Goal: Information Seeking & Learning: Understand process/instructions

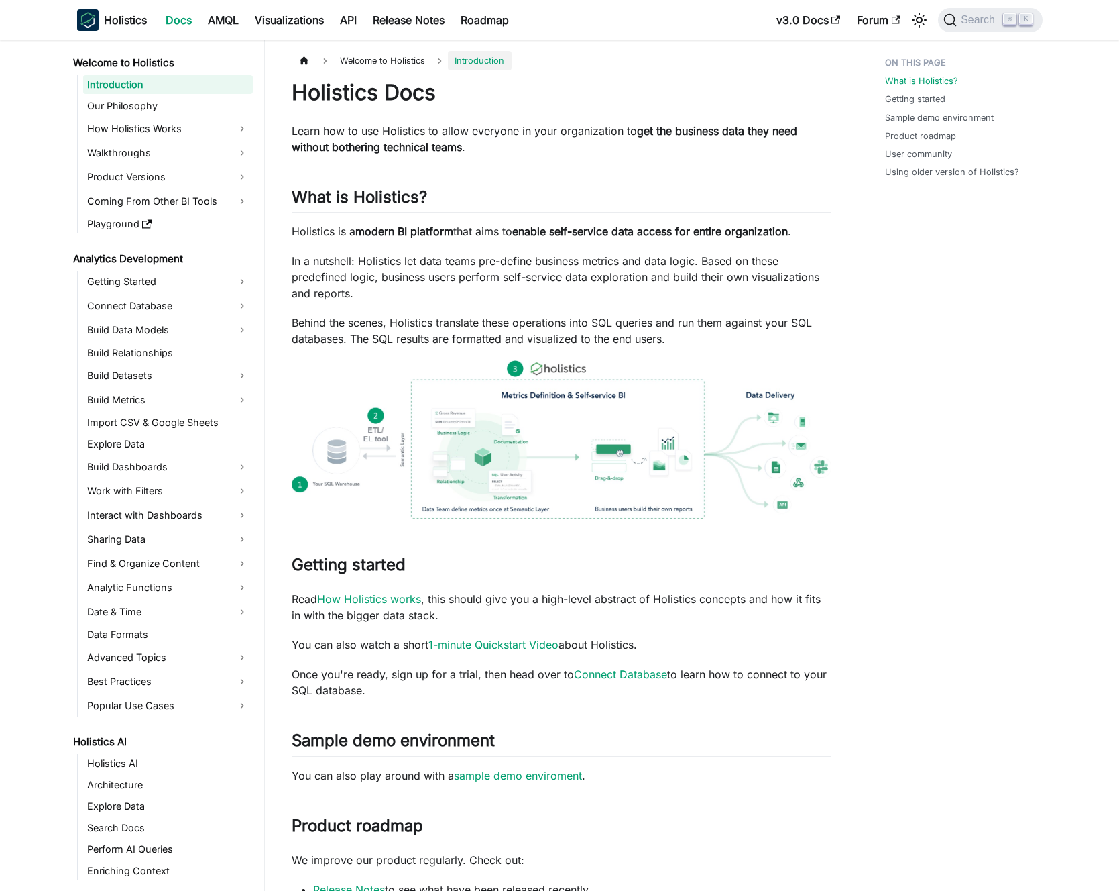
click at [457, 131] on p "Learn how to use Holistics to allow everyone in your organization to get the bu…" at bounding box center [562, 139] width 540 height 32
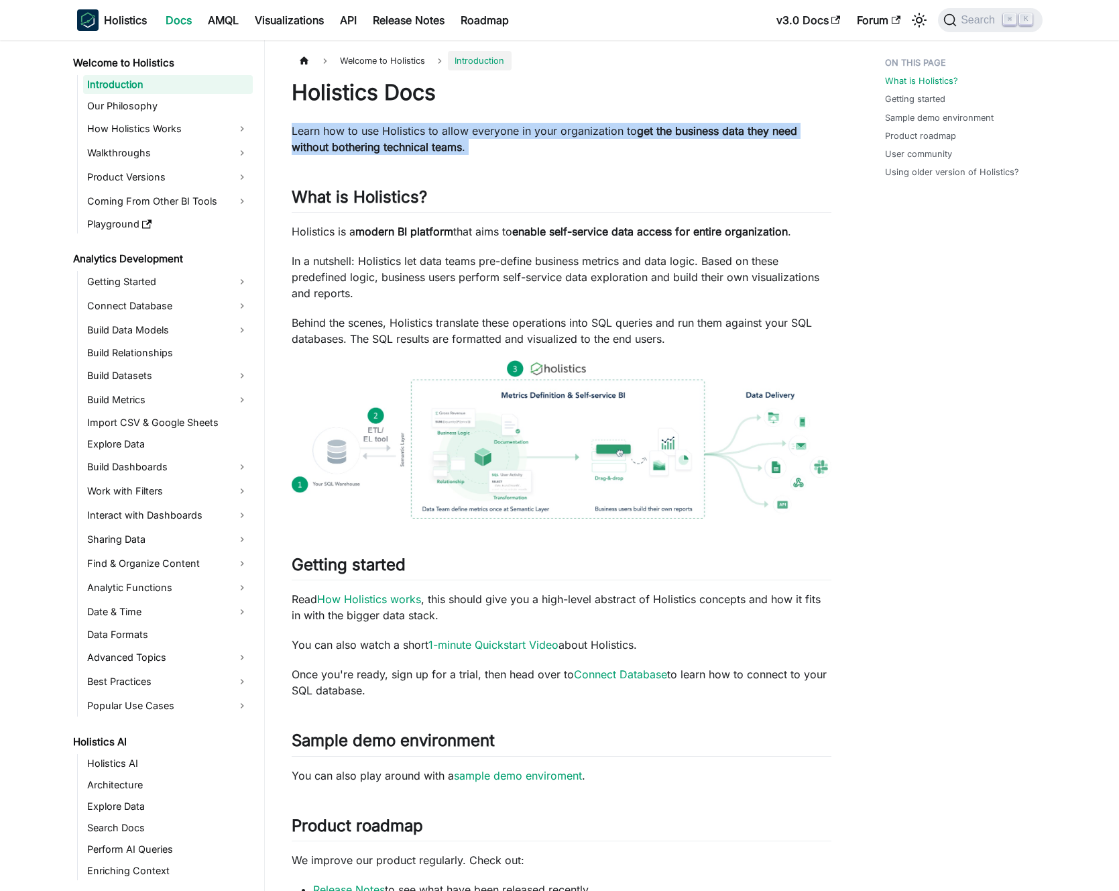
click at [457, 131] on p "Learn how to use Holistics to allow everyone in your organization to get the bu…" at bounding box center [562, 139] width 540 height 32
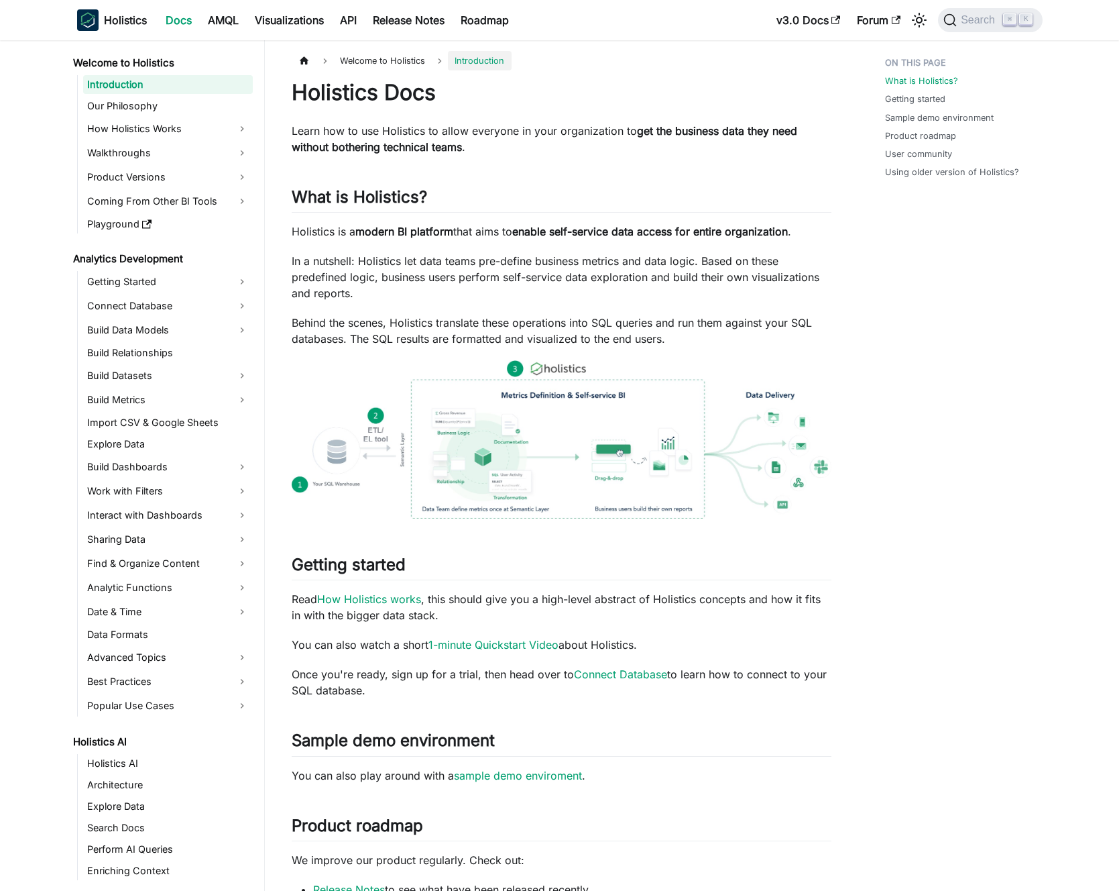
click at [465, 130] on p "Learn how to use Holistics to allow everyone in your organization to get the bu…" at bounding box center [562, 139] width 540 height 32
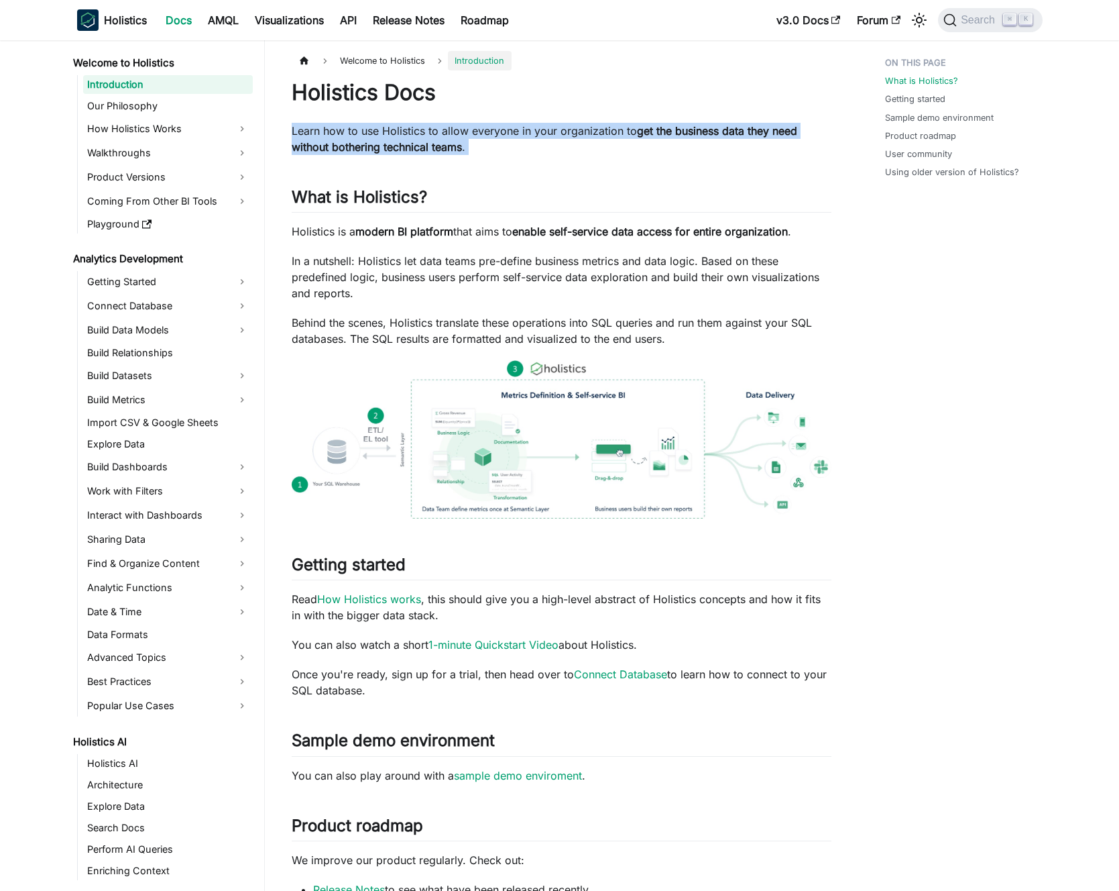
click at [465, 130] on p "Learn how to use Holistics to allow everyone in your organization to get the bu…" at bounding box center [562, 139] width 540 height 32
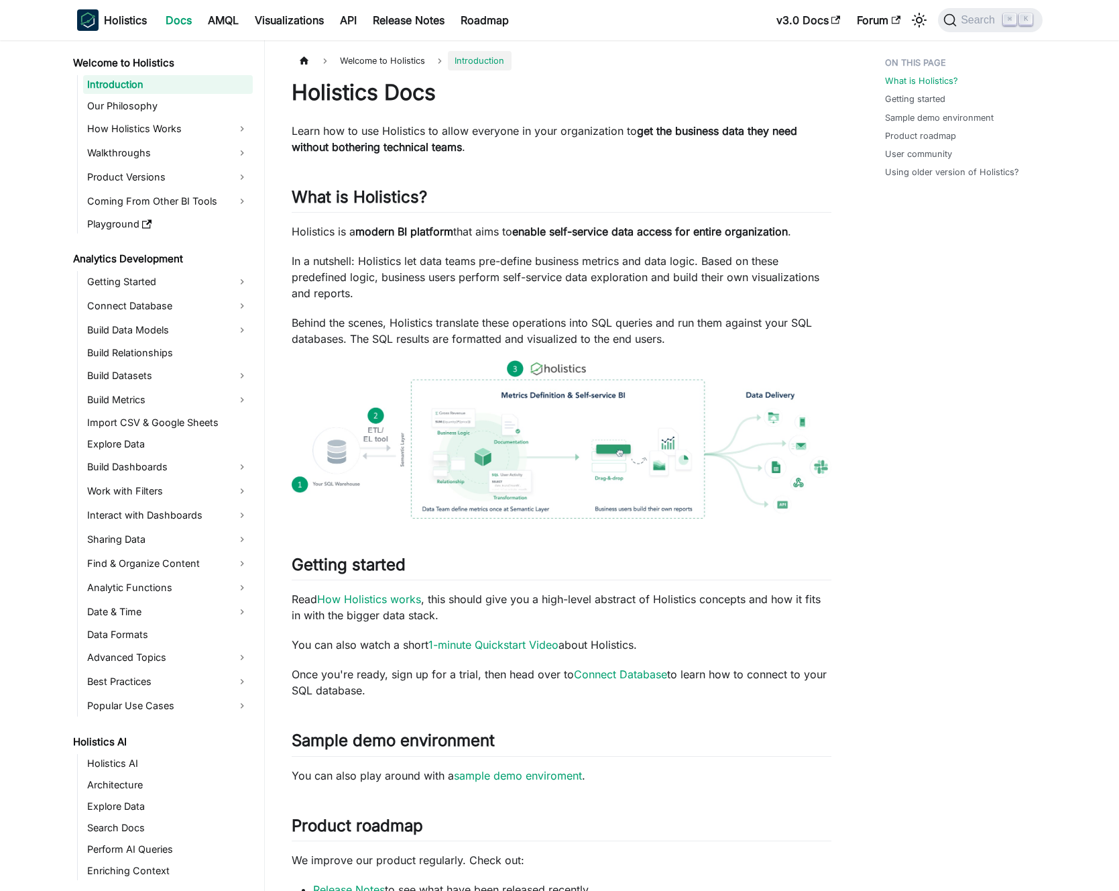
click at [475, 131] on p "Learn how to use Holistics to allow everyone in your organization to get the bu…" at bounding box center [562, 139] width 540 height 32
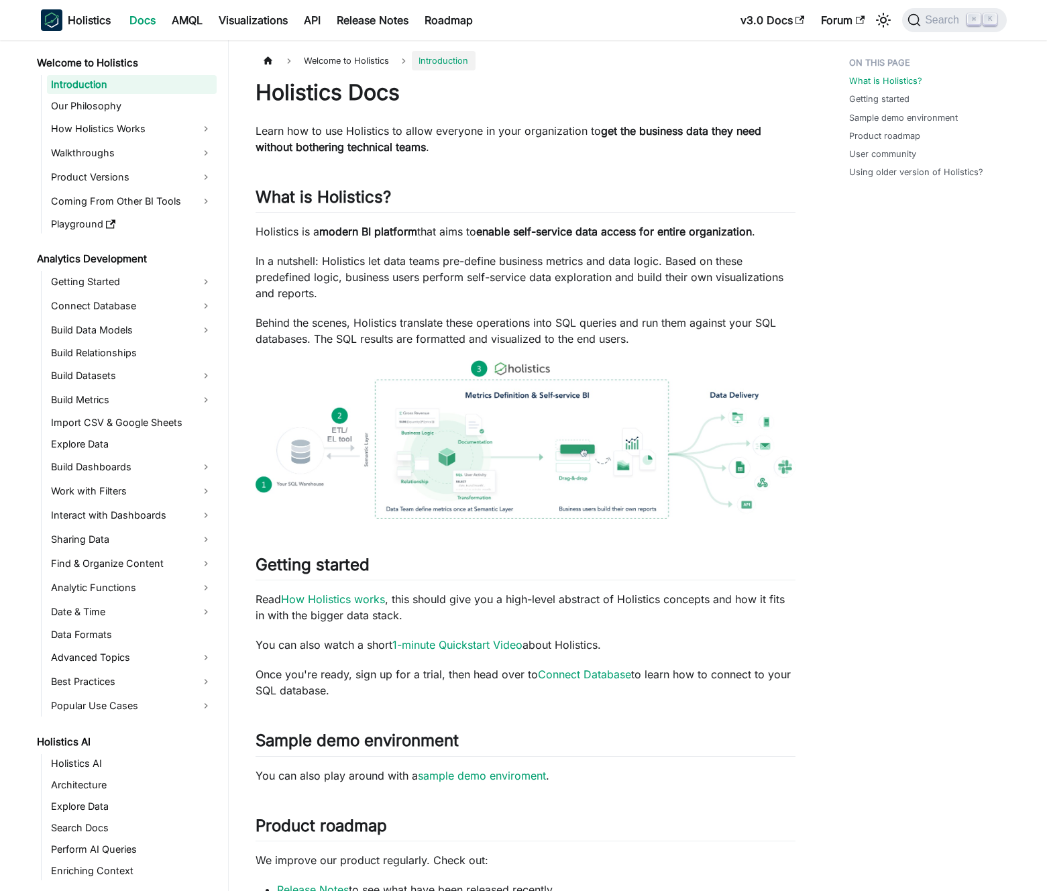
click at [379, 266] on p "In a nutshell: Holistics let data teams pre-define business metrics and data lo…" at bounding box center [526, 277] width 540 height 48
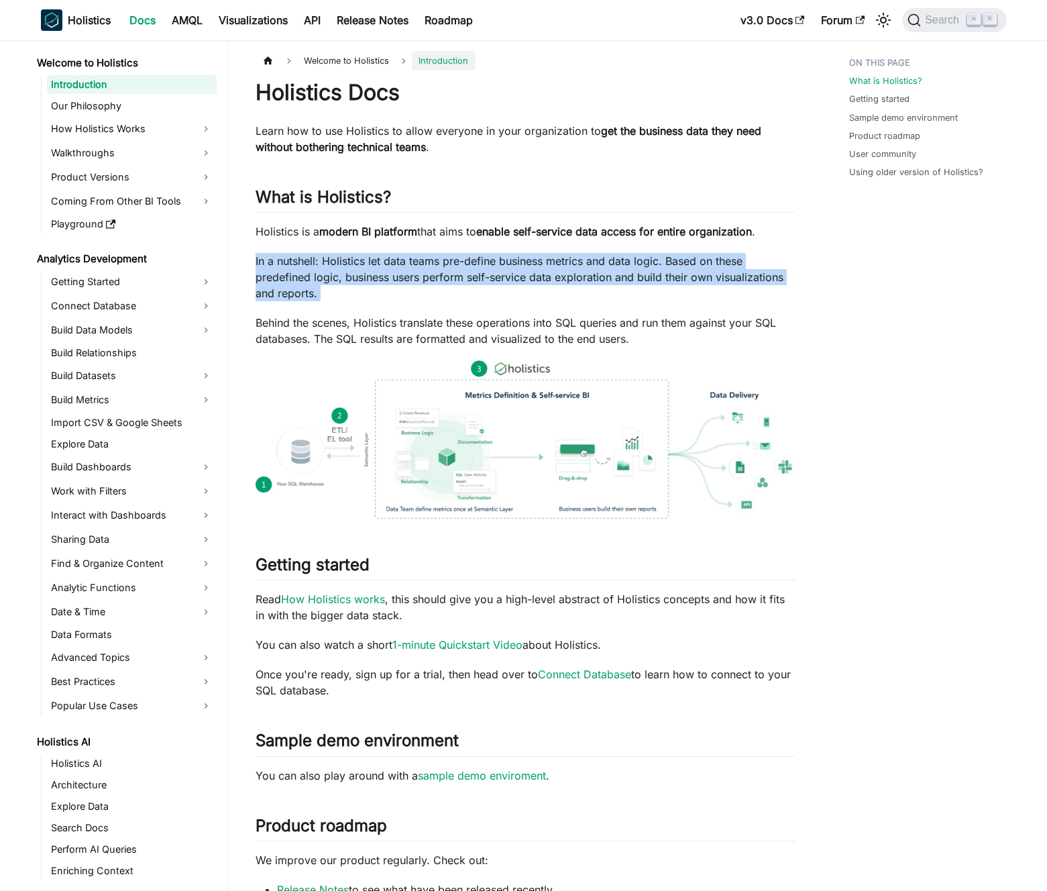
click at [379, 266] on p "In a nutshell: Holistics let data teams pre-define business metrics and data lo…" at bounding box center [526, 277] width 540 height 48
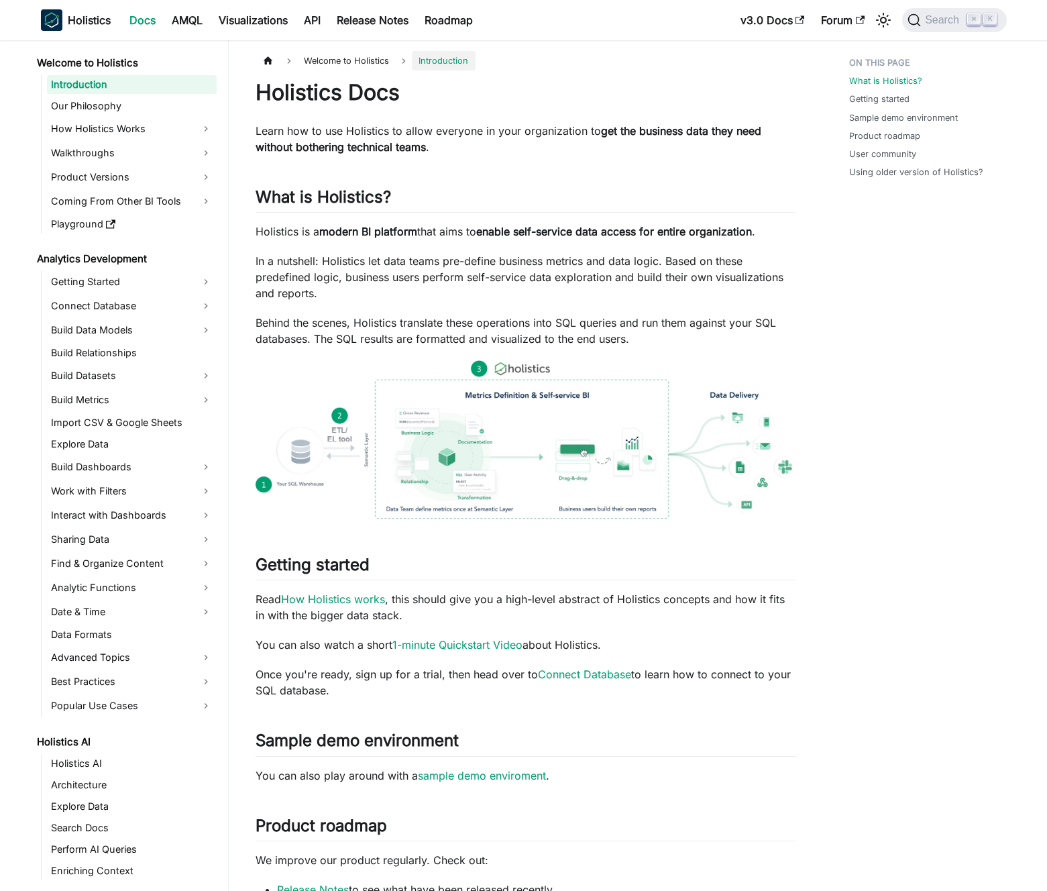
click at [376, 265] on p "In a nutshell: Holistics let data teams pre-define business metrics and data lo…" at bounding box center [526, 277] width 540 height 48
click at [496, 294] on p "In a nutshell: Holistics let data teams pre-define business metrics and data lo…" at bounding box center [526, 277] width 540 height 48
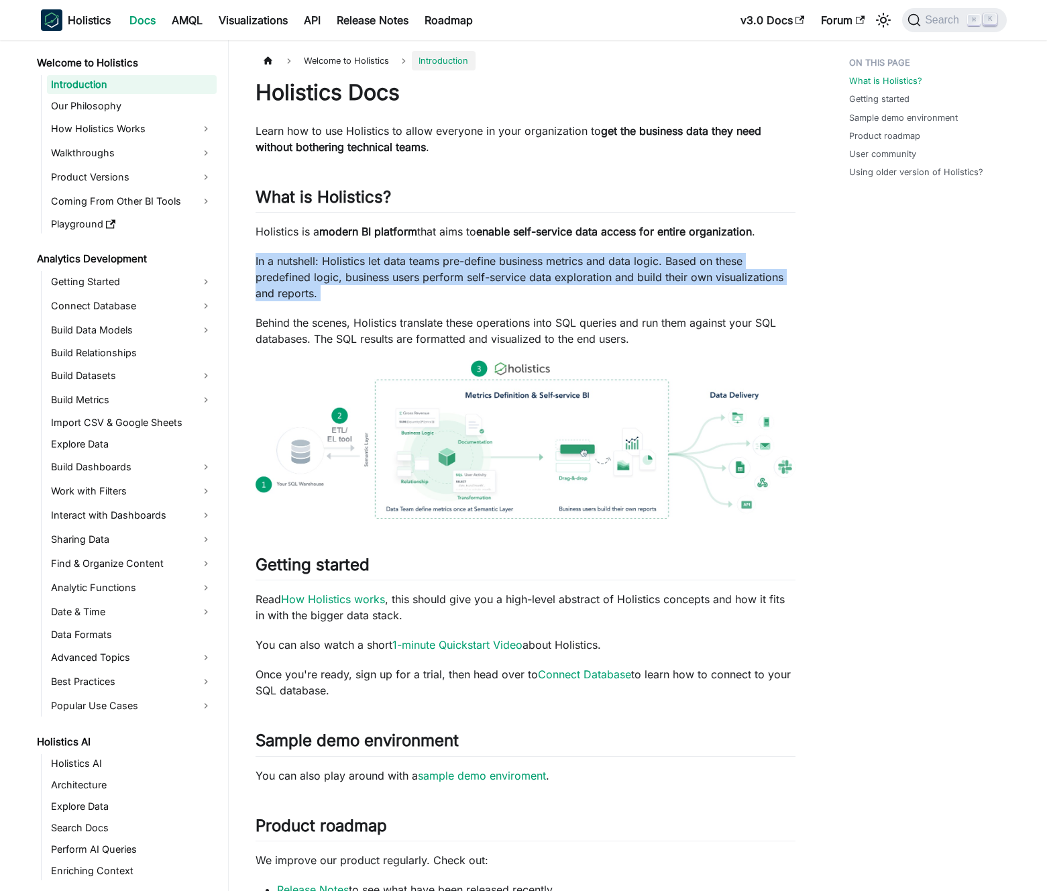
drag, startPoint x: 496, startPoint y: 294, endPoint x: 486, endPoint y: 282, distance: 15.7
click at [496, 294] on p "In a nutshell: Holistics let data teams pre-define business metrics and data lo…" at bounding box center [526, 277] width 540 height 48
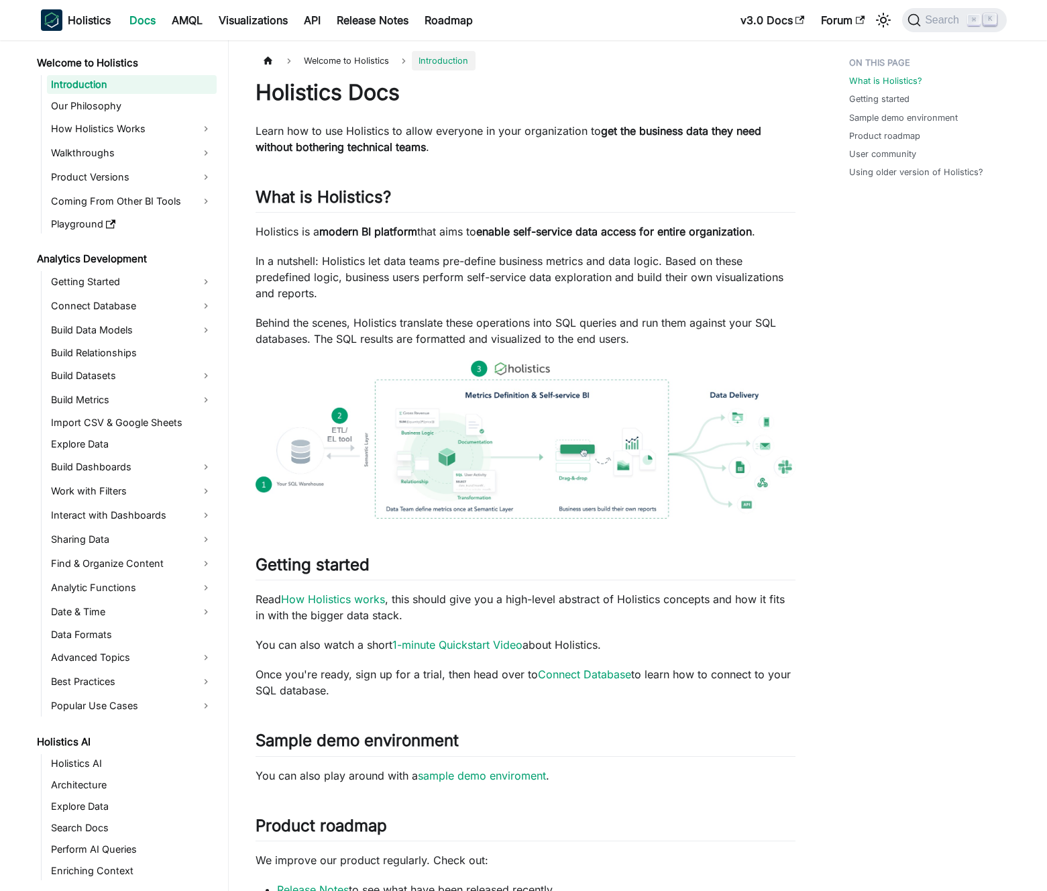
drag, startPoint x: 486, startPoint y: 282, endPoint x: 162, endPoint y: 318, distance: 325.2
click at [486, 282] on p "In a nutshell: Holistics let data teams pre-define business metrics and data lo…" at bounding box center [526, 277] width 540 height 48
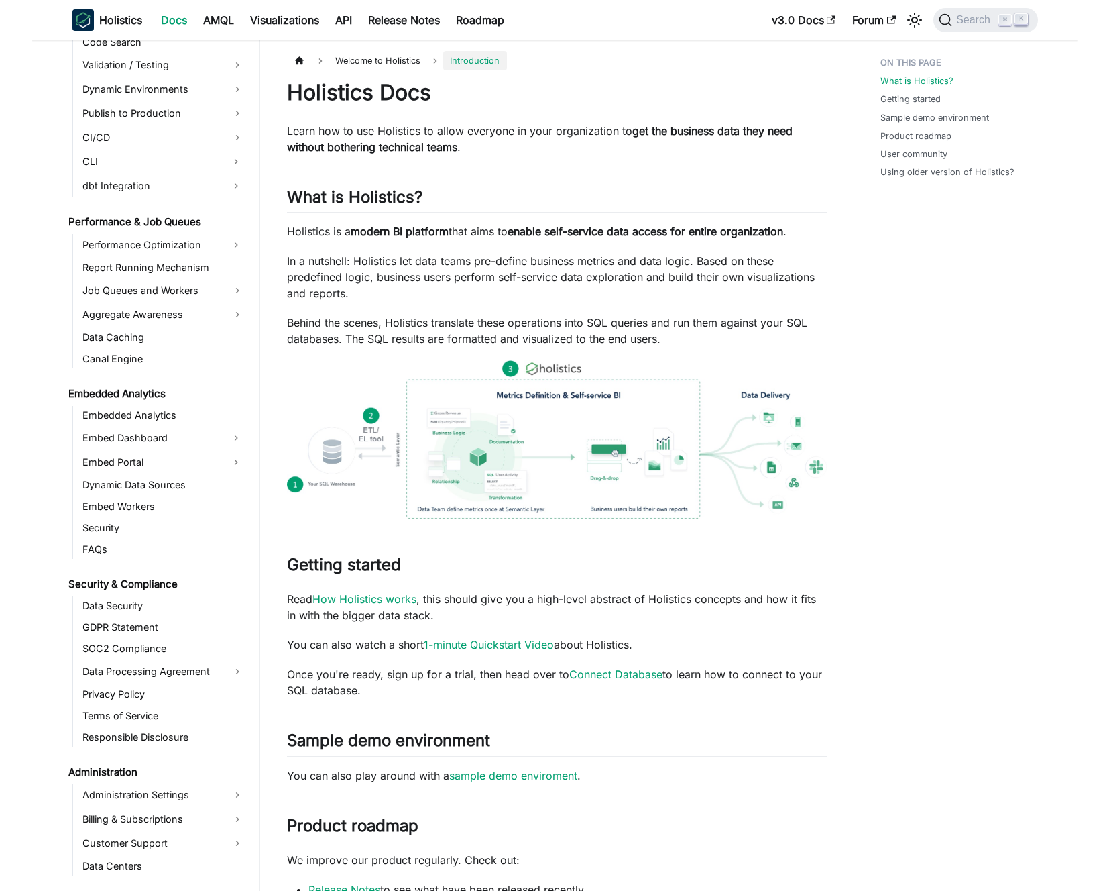
scroll to position [1065, 0]
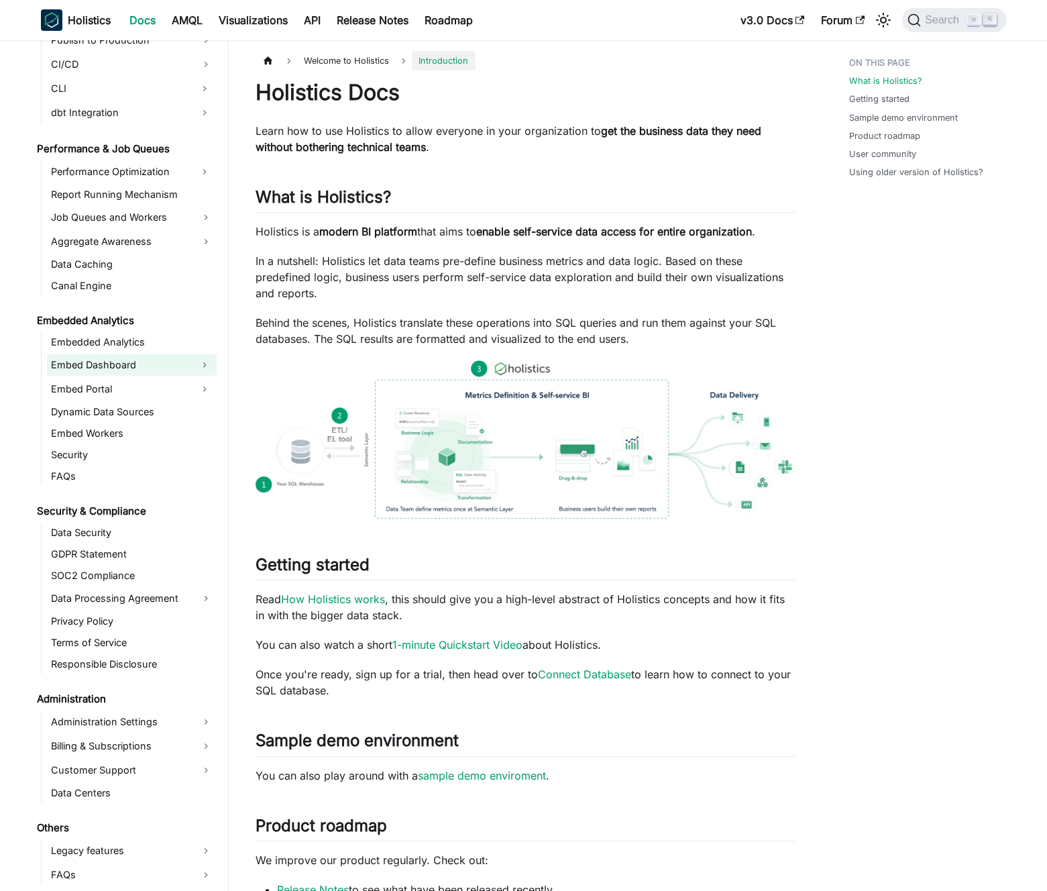
click at [137, 360] on link "Embed Dashboard" at bounding box center [120, 364] width 146 height 21
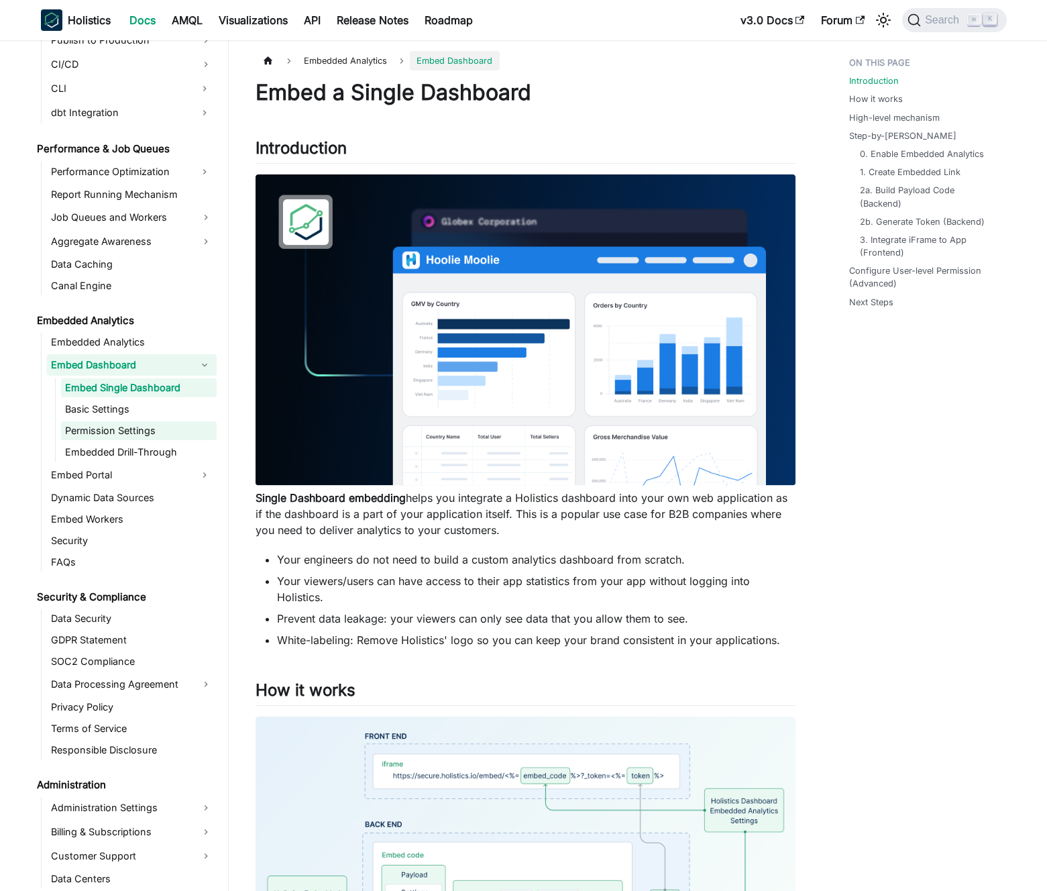
click at [121, 472] on link "Embed Portal" at bounding box center [120, 474] width 146 height 21
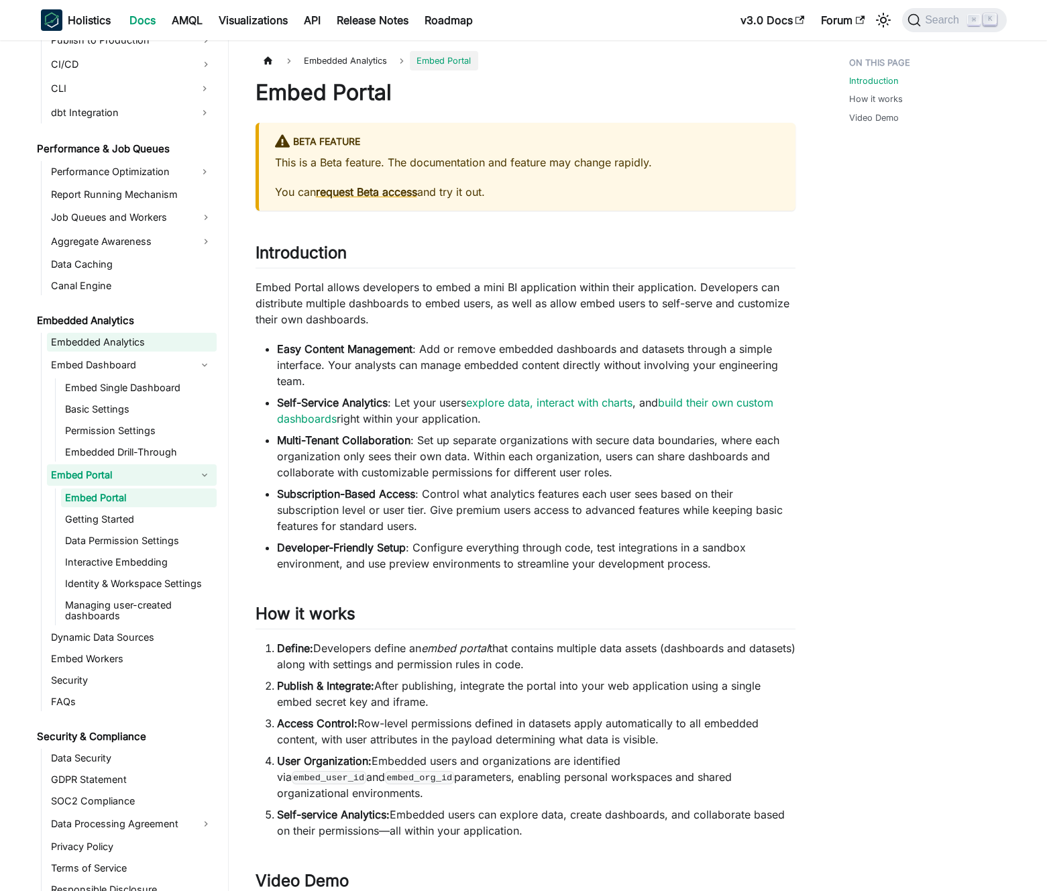
click at [129, 343] on link "Embedded Analytics" at bounding box center [132, 342] width 170 height 19
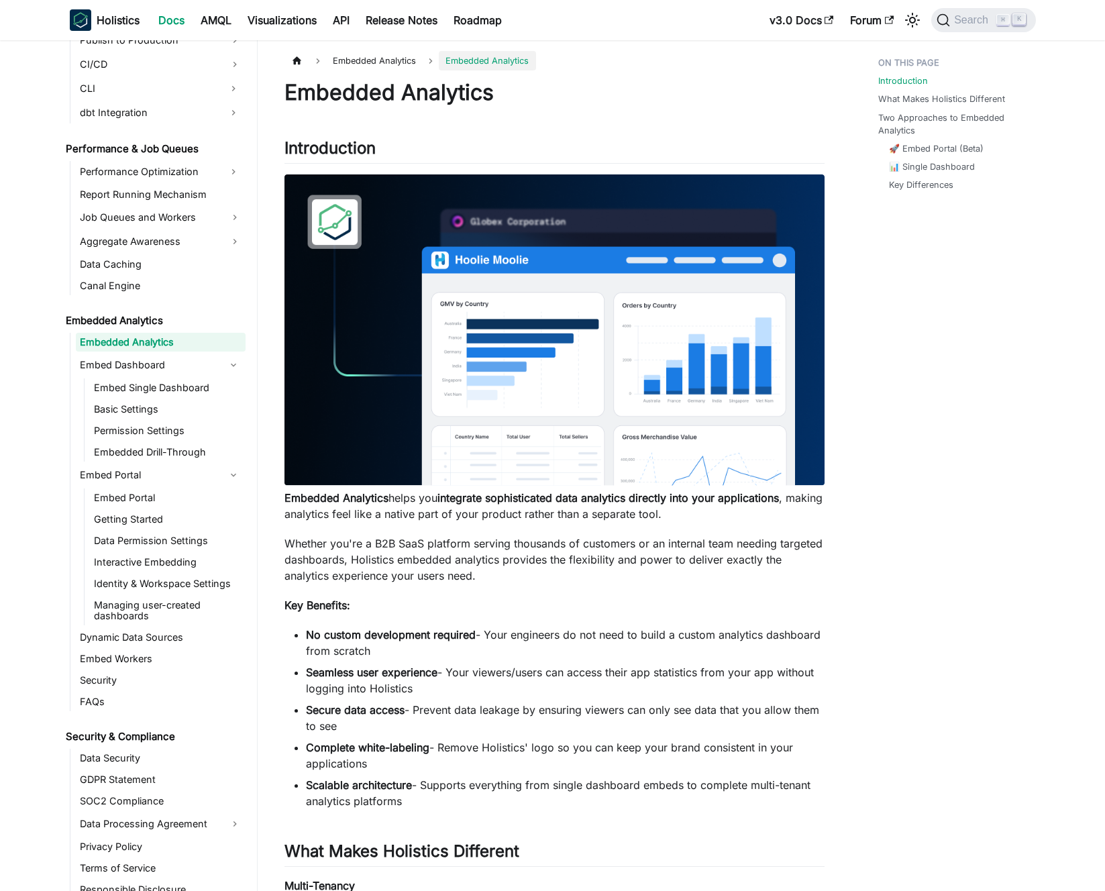
click at [413, 96] on h1 "Embedded Analytics" at bounding box center [554, 92] width 540 height 27
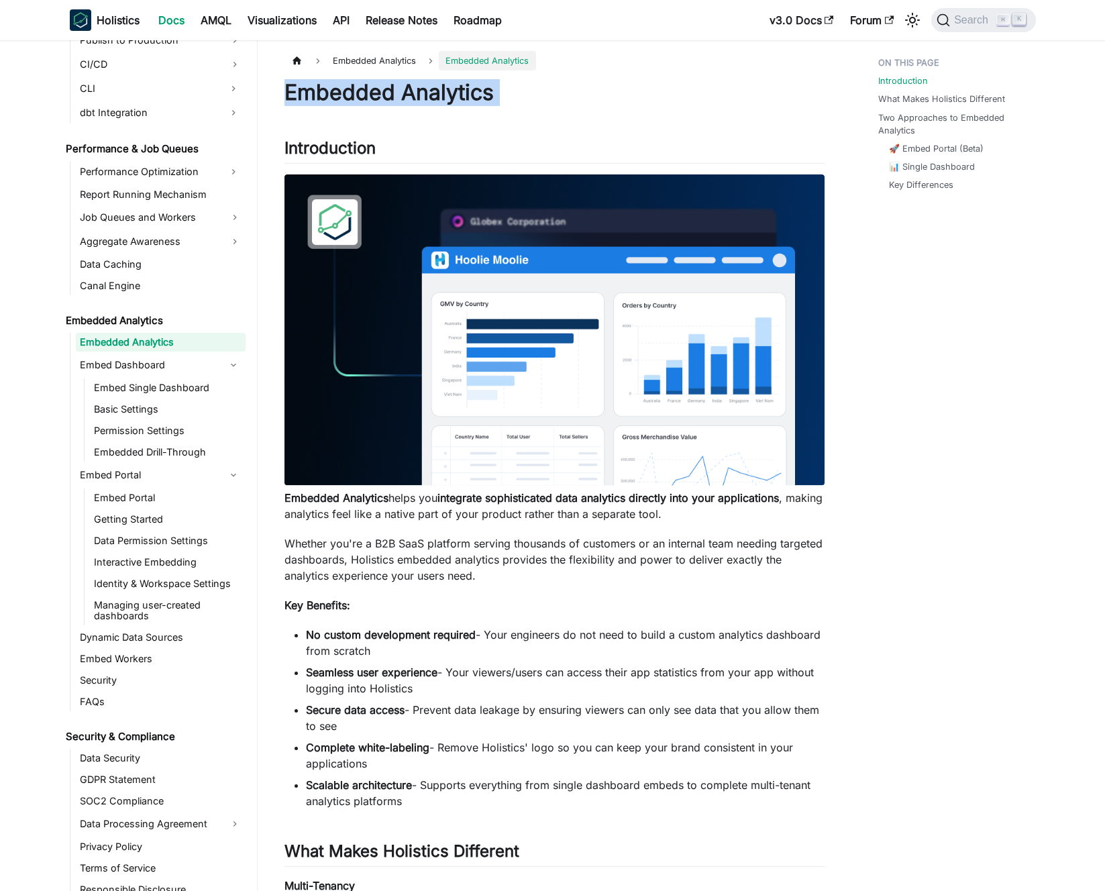
click at [413, 96] on h1 "Embedded Analytics" at bounding box center [554, 92] width 540 height 27
click at [404, 95] on h1 "Embedded Analytics" at bounding box center [554, 92] width 540 height 27
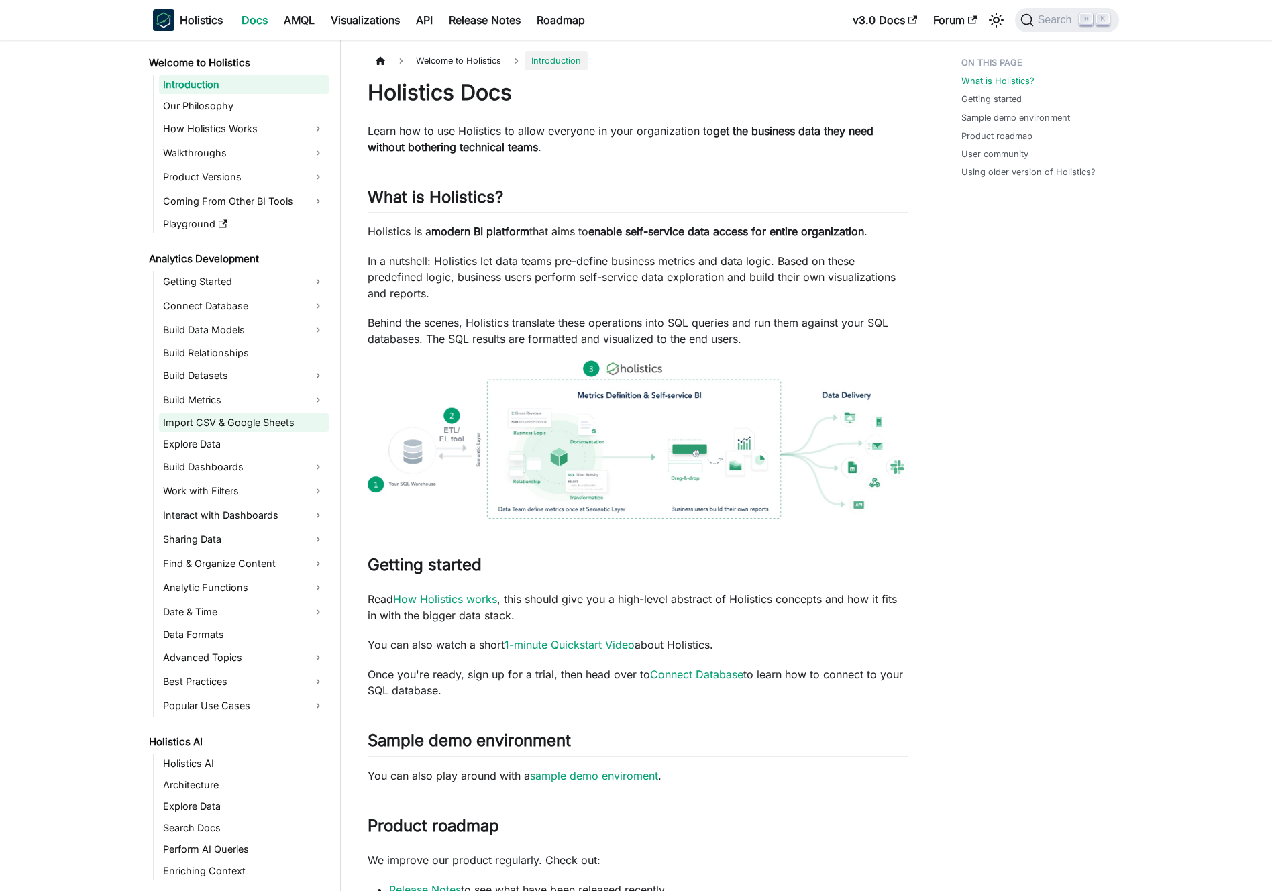
click at [257, 421] on link "Import CSV & Google Sheets" at bounding box center [244, 422] width 170 height 19
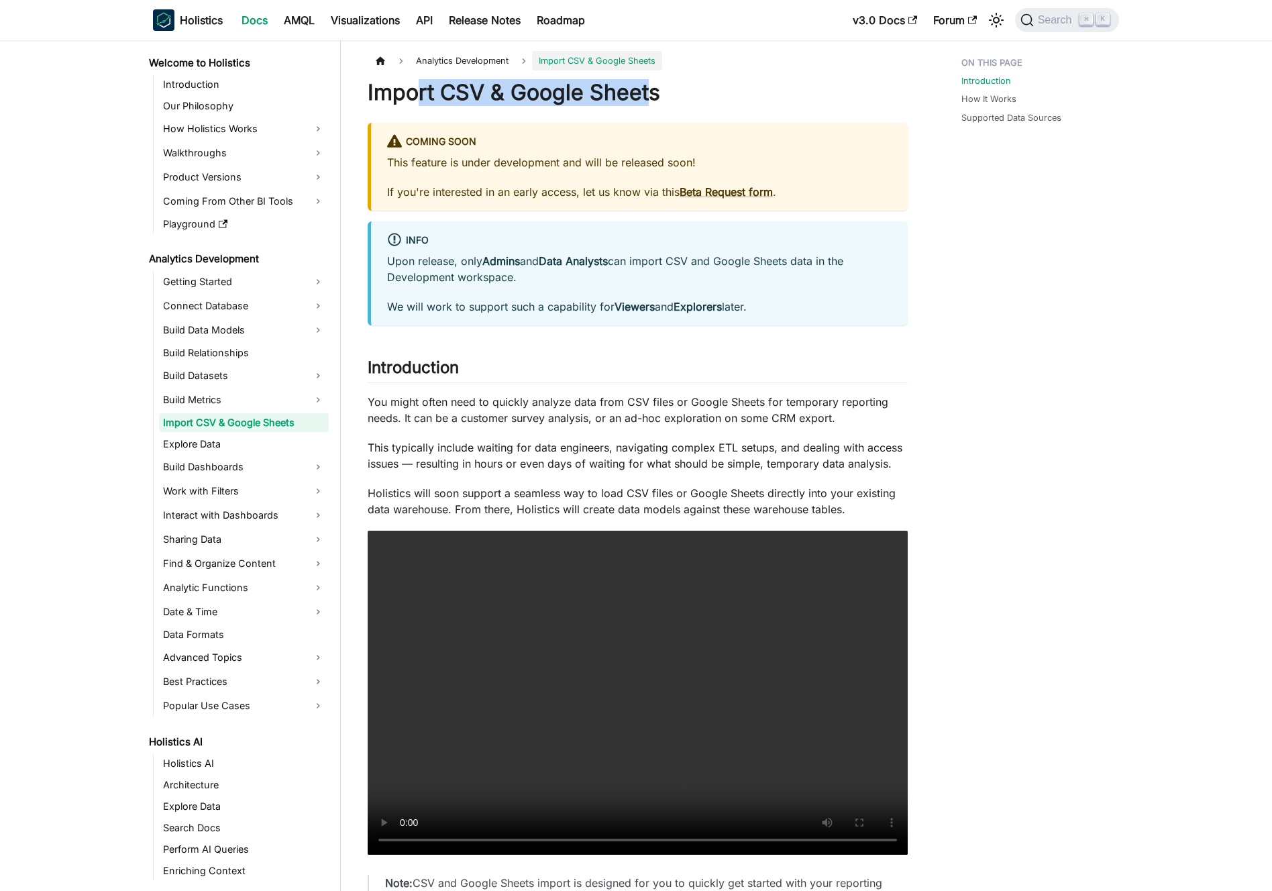
drag, startPoint x: 486, startPoint y: 91, endPoint x: 659, endPoint y: 95, distance: 173.8
click at [656, 95] on h1 "Import CSV & Google Sheets" at bounding box center [638, 92] width 540 height 27
click at [659, 95] on h1 "Import CSV & Google Sheets" at bounding box center [638, 92] width 540 height 27
drag, startPoint x: 700, startPoint y: 93, endPoint x: 457, endPoint y: 91, distance: 242.1
click at [462, 91] on h1 "Import CSV & Google Sheets" at bounding box center [638, 92] width 540 height 27
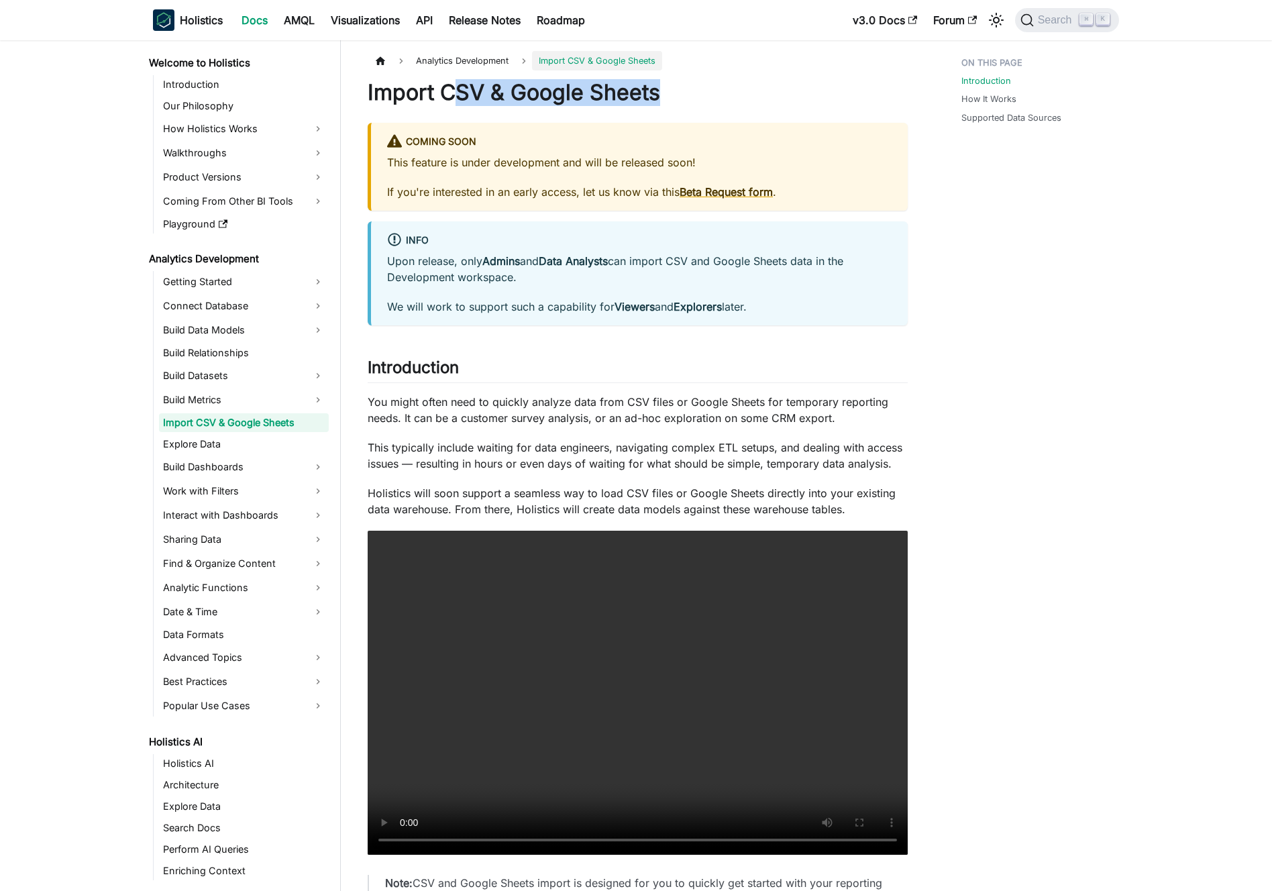
click at [456, 91] on h1 "Import CSV & Google Sheets" at bounding box center [638, 92] width 540 height 27
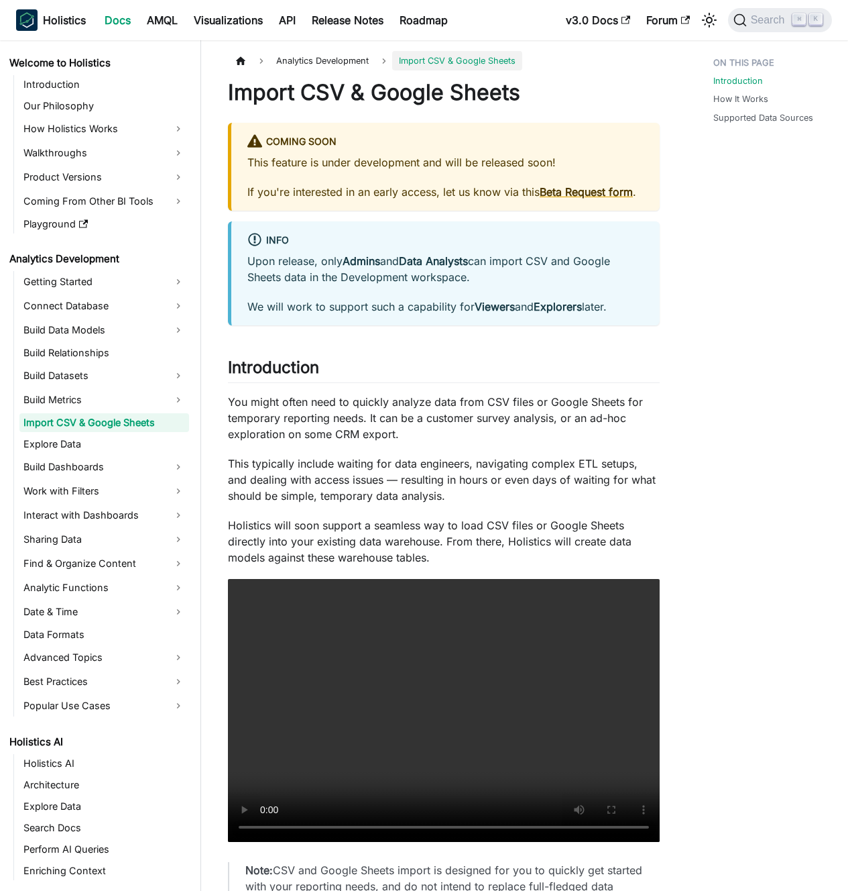
click at [376, 294] on div "Upon release, only Admins and Data Analysts can import CSV and Google Sheets da…" at bounding box center [445, 284] width 396 height 62
click at [372, 280] on p "Upon release, only Admins and Data Analysts can import CSV and Google Sheets da…" at bounding box center [445, 269] width 396 height 32
click at [362, 278] on p "Upon release, only Admins and Data Analysts can import CSV and Google Sheets da…" at bounding box center [445, 269] width 396 height 32
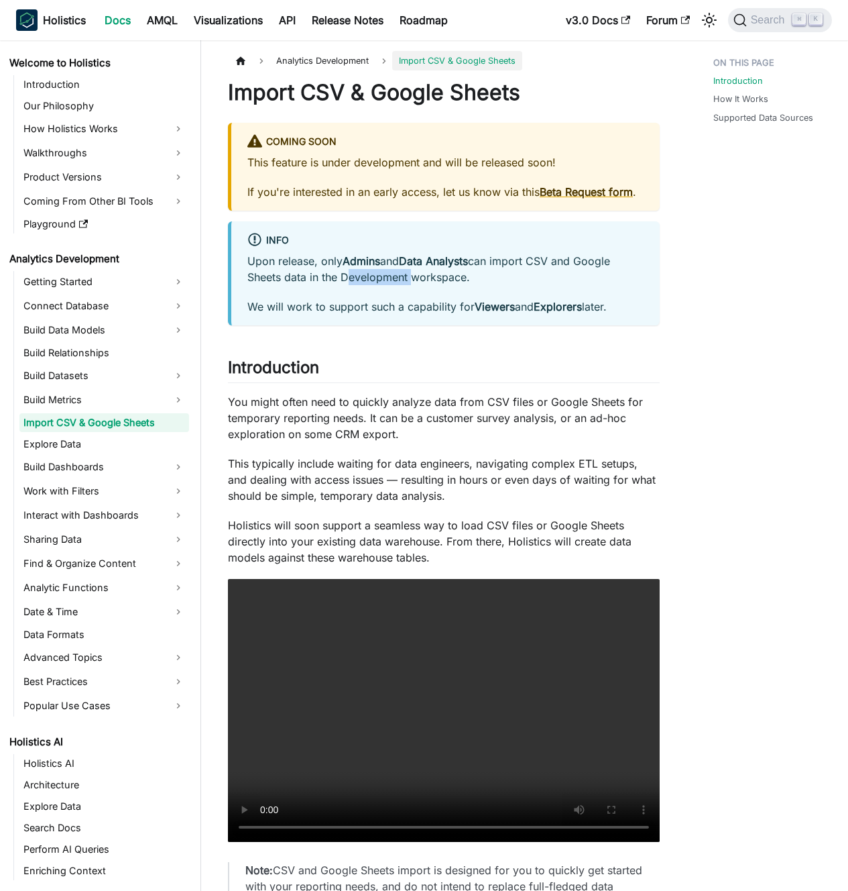
click at [362, 278] on p "Upon release, only Admins and Data Analysts can import CSV and Google Sheets da…" at bounding box center [445, 269] width 396 height 32
click at [358, 278] on p "Upon release, only Admins and Data Analysts can import CSV and Google Sheets da…" at bounding box center [445, 269] width 396 height 32
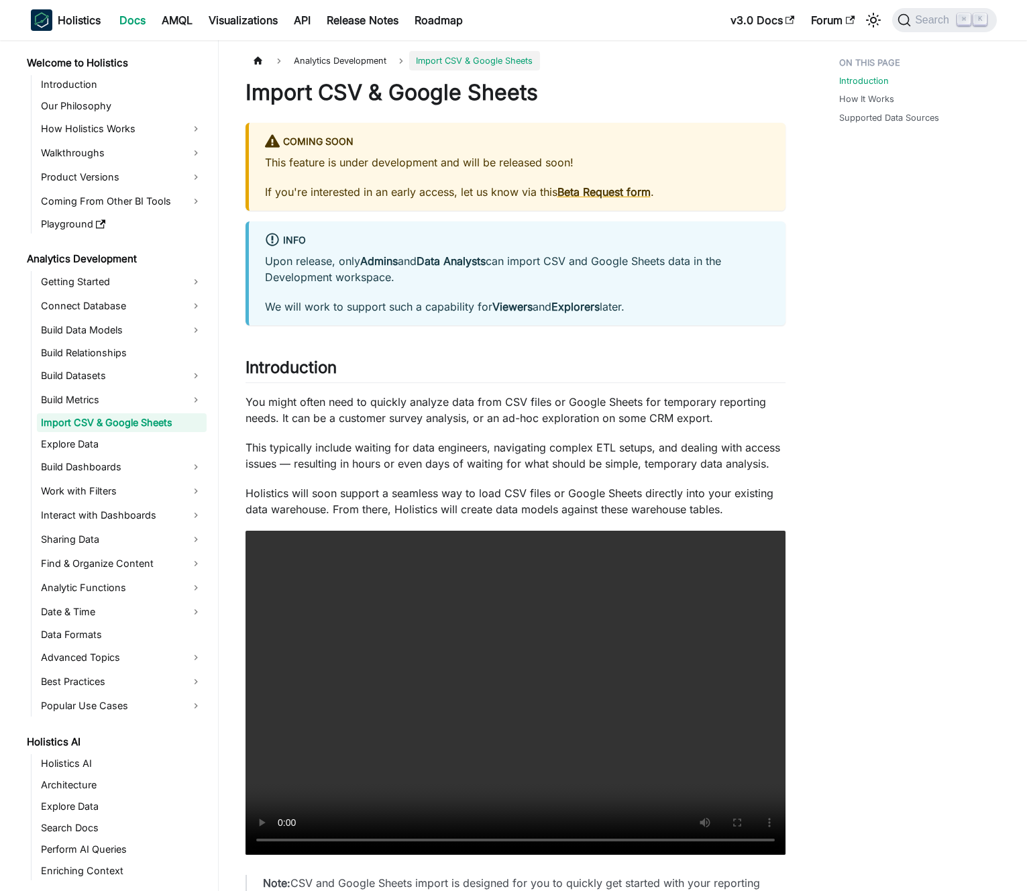
click at [382, 267] on strong "Admins" at bounding box center [379, 260] width 38 height 13
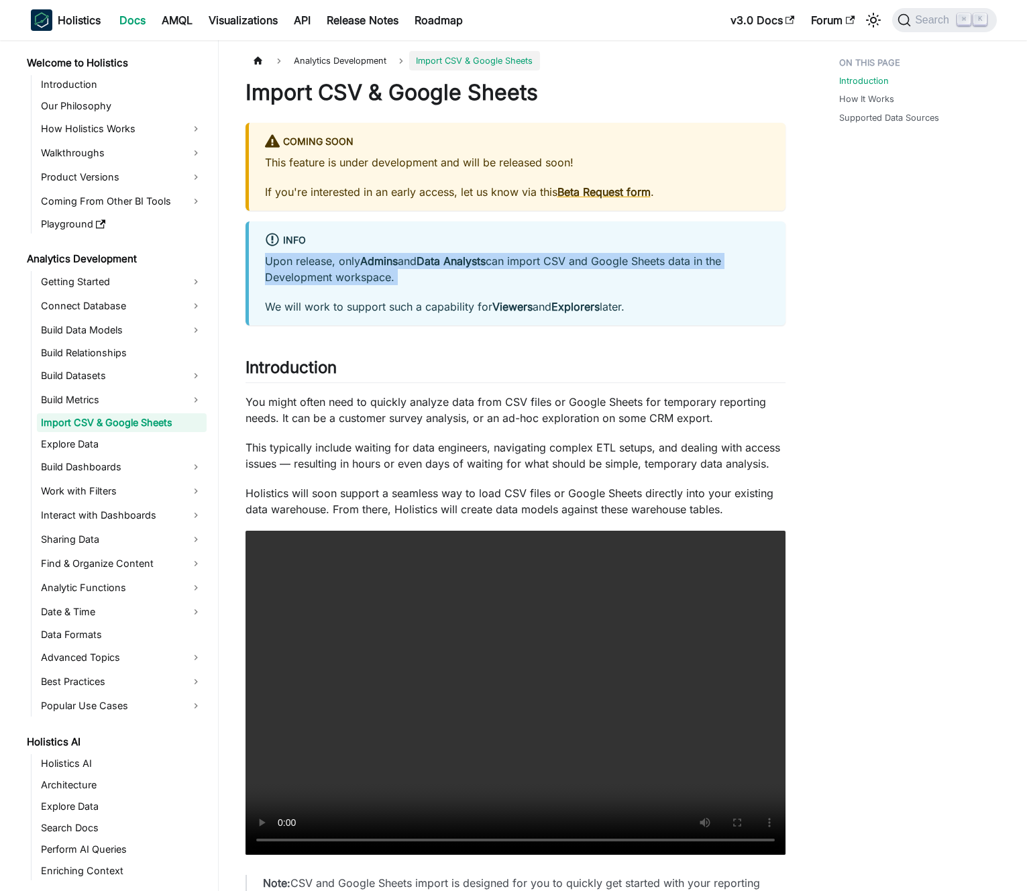
click at [382, 267] on strong "Admins" at bounding box center [379, 260] width 38 height 13
click at [387, 266] on strong "Admins" at bounding box center [379, 260] width 38 height 13
drag, startPoint x: 387, startPoint y: 266, endPoint x: 461, endPoint y: 257, distance: 75.0
click at [461, 257] on p "Upon release, only Admins and Data Analysts can import CSV and Google Sheets da…" at bounding box center [517, 269] width 504 height 32
click at [461, 257] on strong "Data Analysts" at bounding box center [451, 260] width 69 height 13
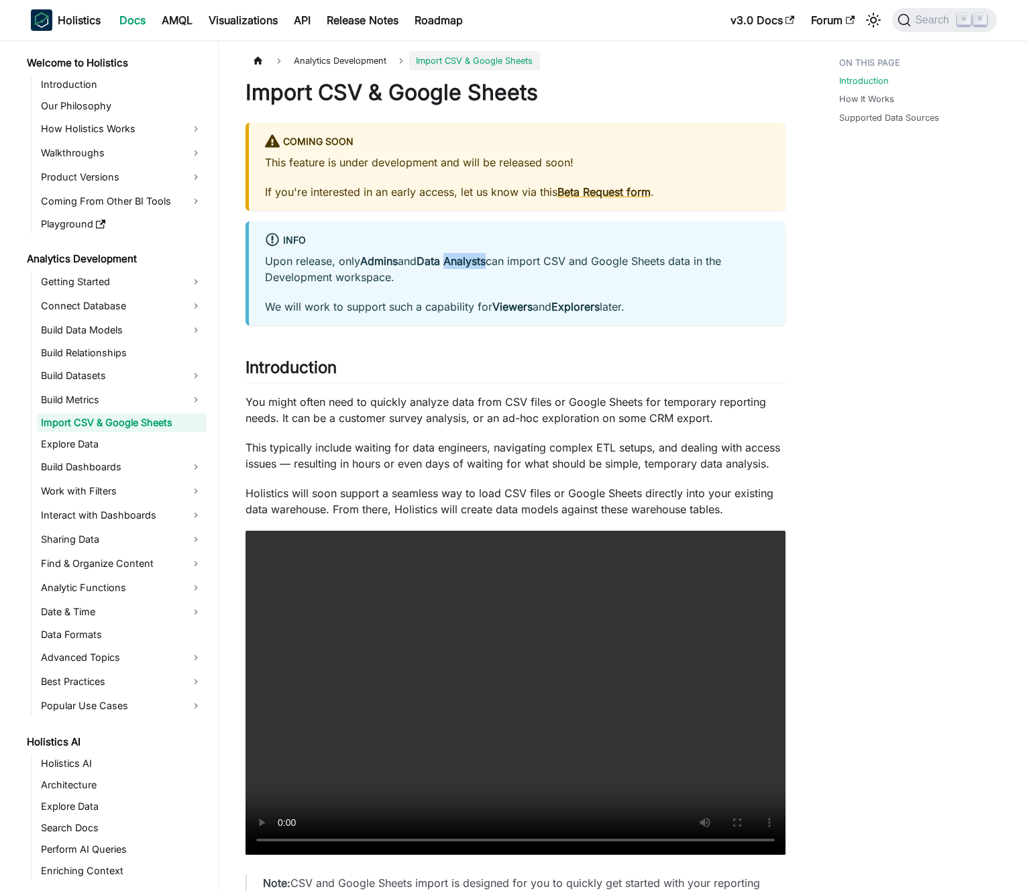
click at [461, 257] on strong "Data Analysts" at bounding box center [451, 260] width 69 height 13
click at [453, 256] on strong "Data Analysts" at bounding box center [451, 260] width 69 height 13
click at [388, 431] on div "Import CSV & Google Sheets Coming Soon This feature is under development and wi…" at bounding box center [515, 730] width 540 height 1303
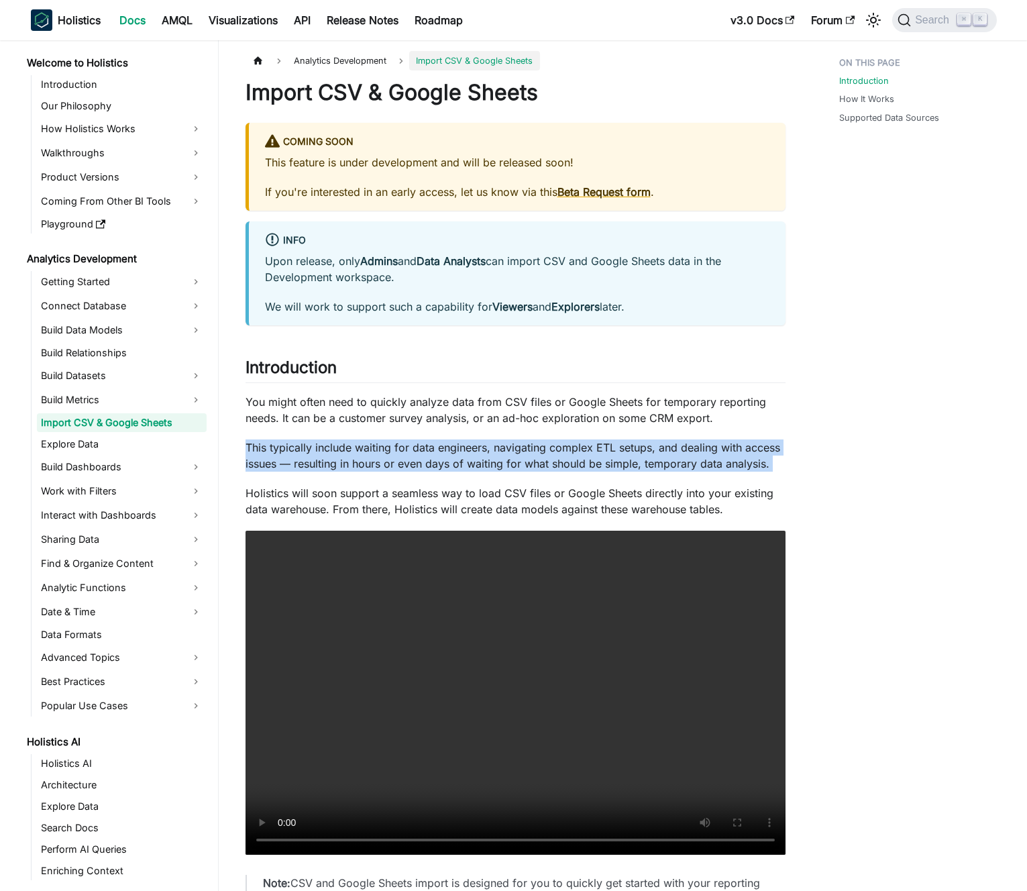
click at [388, 431] on div "Import CSV & Google Sheets Coming Soon This feature is under development and wi…" at bounding box center [515, 730] width 540 height 1303
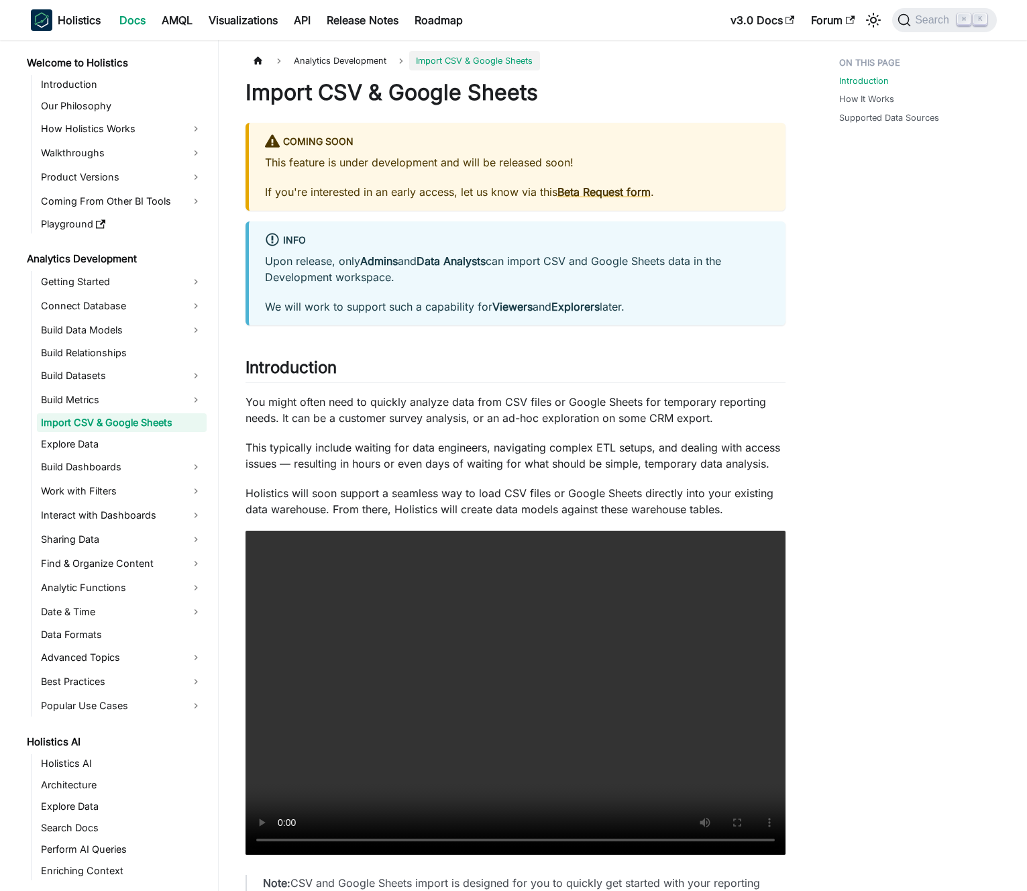
click at [390, 423] on p "You might often need to quickly analyze data from CSV files or Google Sheets fo…" at bounding box center [515, 410] width 540 height 32
click at [406, 294] on div "Upon release, only Admins and Data Analysts can import CSV and Google Sheets da…" at bounding box center [517, 284] width 504 height 62
click at [406, 292] on div "Upon release, only Admins and Data Analysts can import CSV and Google Sheets da…" at bounding box center [517, 284] width 504 height 62
click at [406, 290] on div "Upon release, only Admins and Data Analysts can import CSV and Google Sheets da…" at bounding box center [517, 284] width 504 height 62
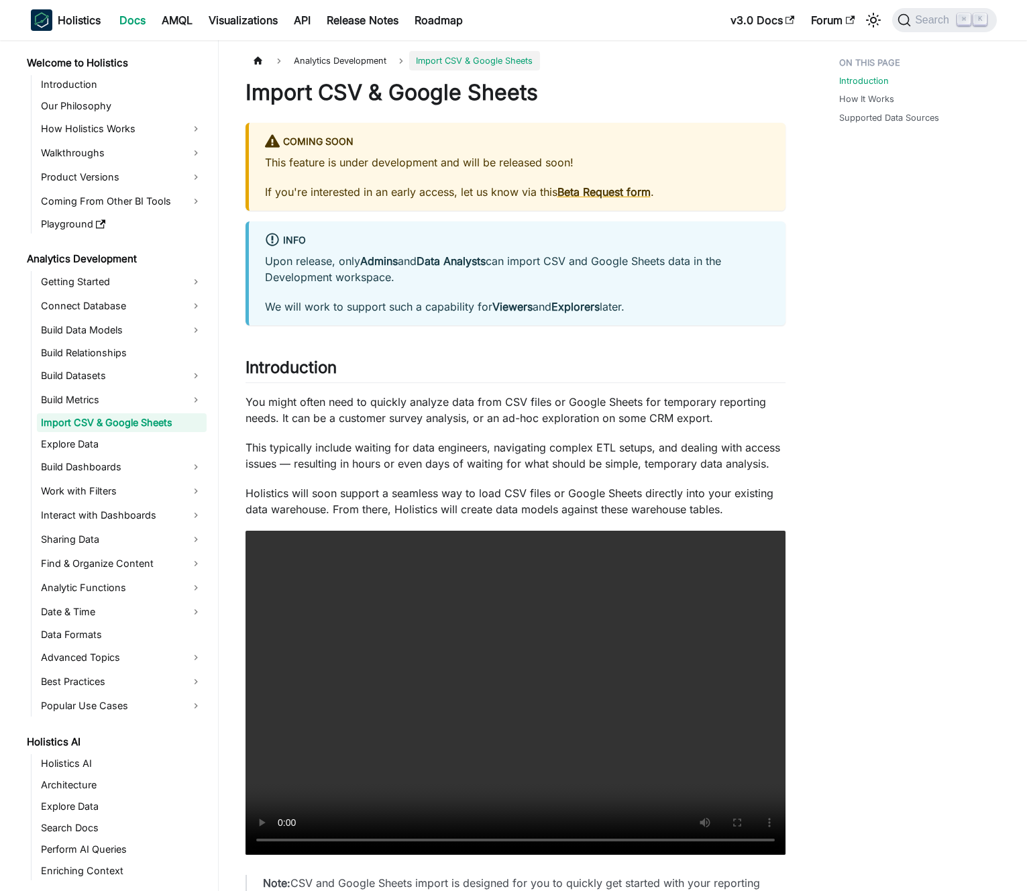
click at [413, 274] on p "Upon release, only Admins and Data Analysts can import CSV and Google Sheets da…" at bounding box center [517, 269] width 504 height 32
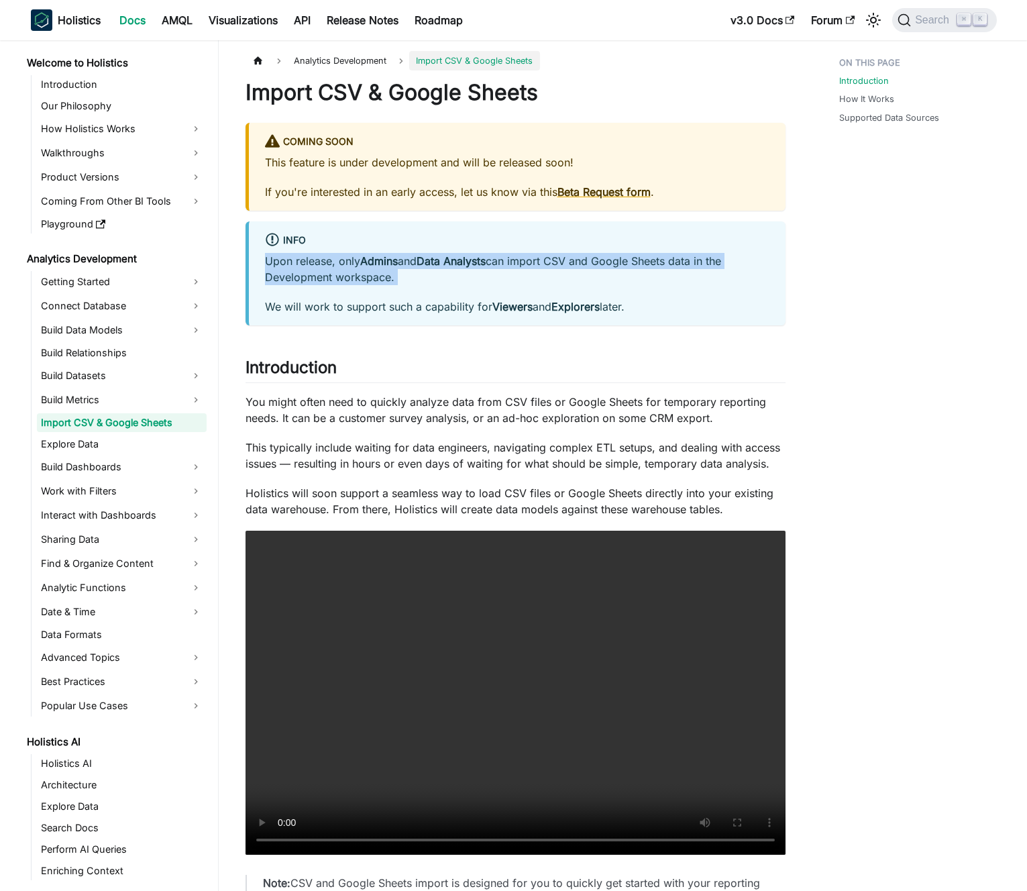
click at [413, 274] on p "Upon release, only Admins and Data Analysts can import CSV and Google Sheets da…" at bounding box center [517, 269] width 504 height 32
click at [439, 276] on p "Upon release, only Admins and Data Analysts can import CSV and Google Sheets da…" at bounding box center [517, 269] width 504 height 32
